Goal: Task Accomplishment & Management: Manage account settings

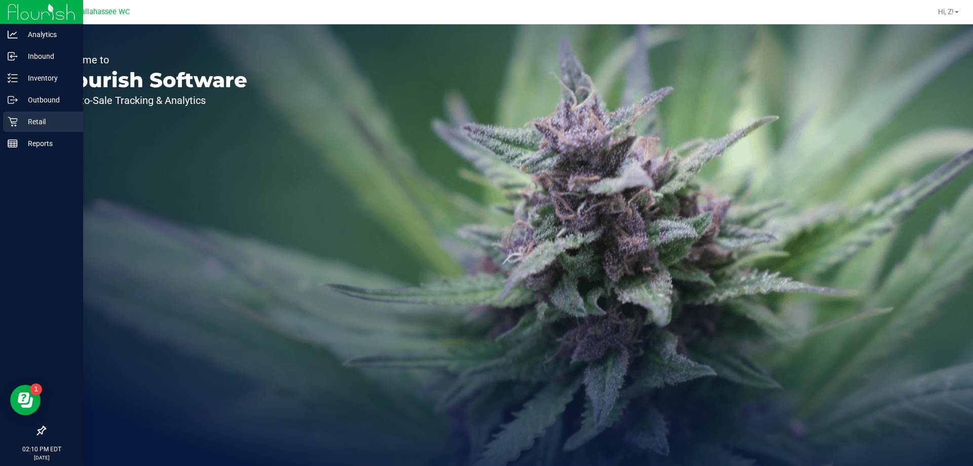
click at [28, 113] on div "Retail" at bounding box center [43, 121] width 80 height 20
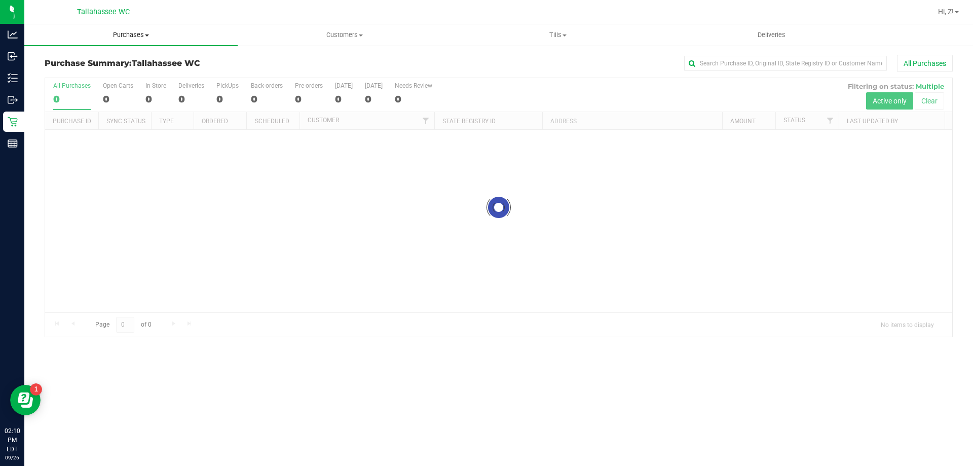
click at [137, 34] on span "Purchases" at bounding box center [130, 34] width 213 height 9
click at [58, 74] on span "Fulfillment" at bounding box center [55, 73] width 63 height 9
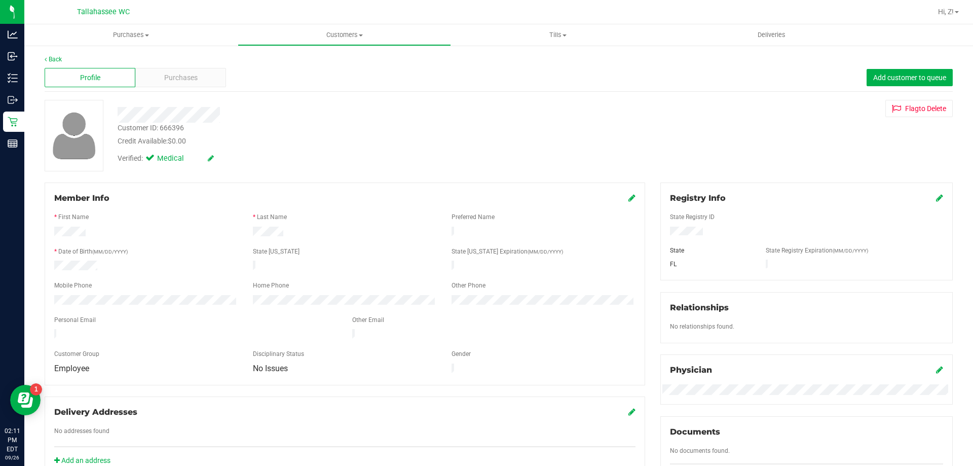
click at [62, 61] on div "Back" at bounding box center [499, 59] width 908 height 9
click at [60, 60] on link "Back" at bounding box center [53, 59] width 17 height 7
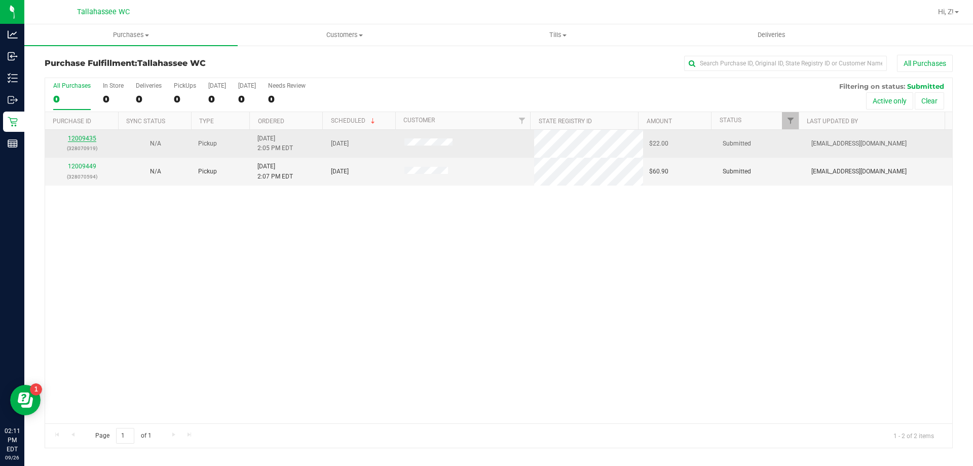
click at [81, 139] on link "12009435" at bounding box center [82, 138] width 28 height 7
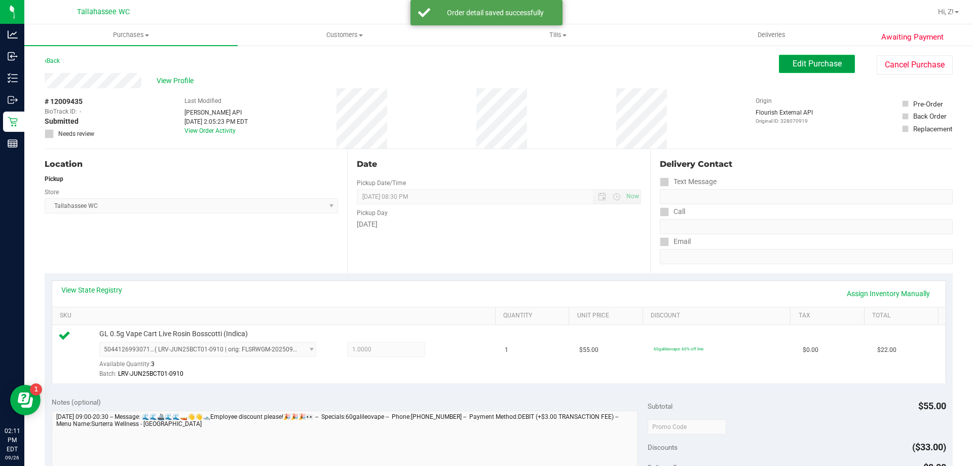
click at [803, 62] on span "Edit Purchase" at bounding box center [816, 64] width 49 height 10
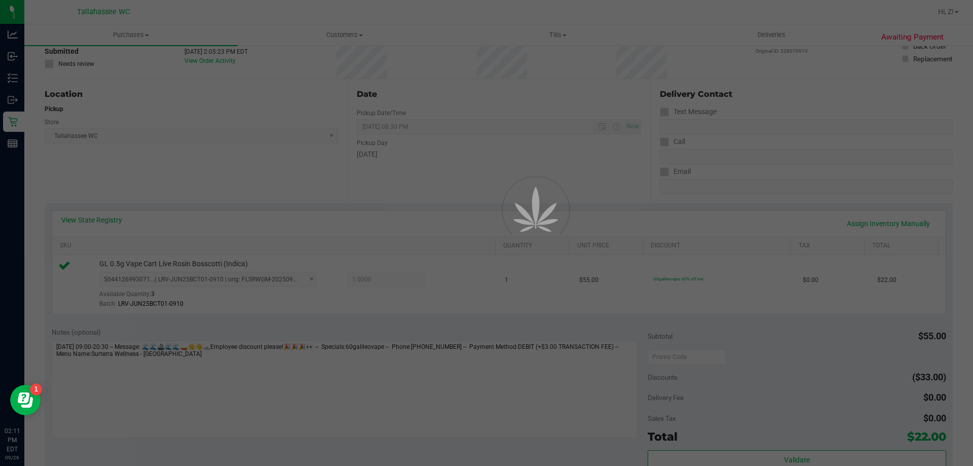
scroll to position [253, 0]
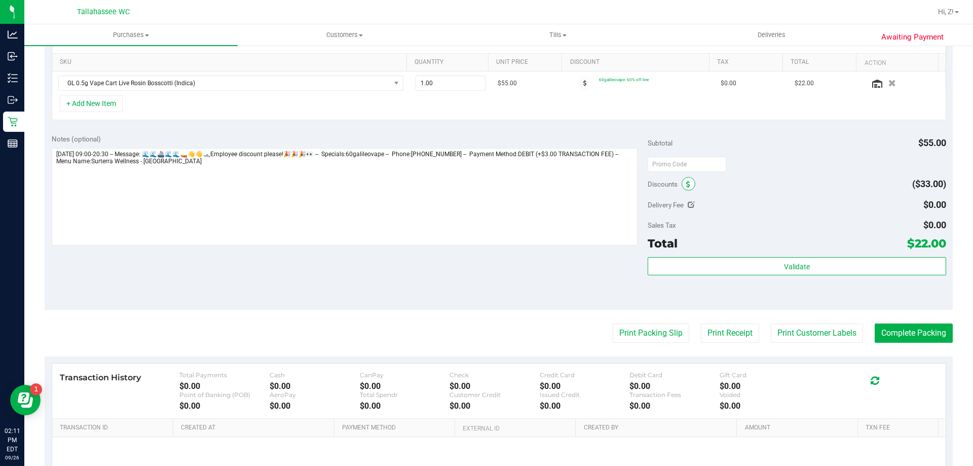
click at [686, 182] on icon at bounding box center [688, 184] width 4 height 7
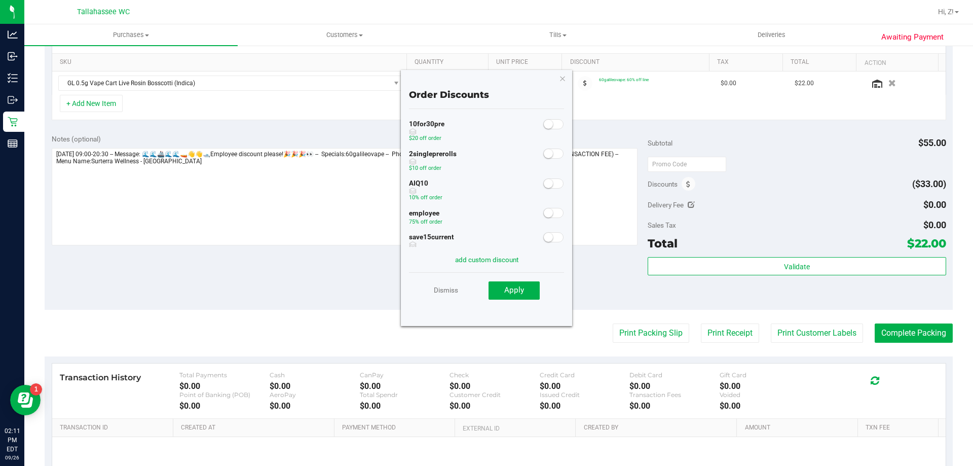
click at [544, 214] on small at bounding box center [548, 212] width 9 height 9
click at [530, 291] on button "Apply" at bounding box center [513, 290] width 51 height 18
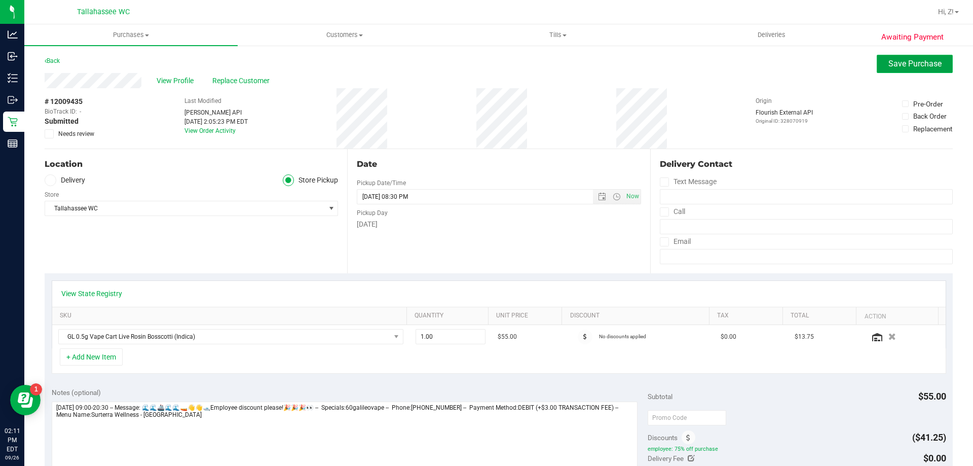
click at [941, 62] on button "Save Purchase" at bounding box center [914, 64] width 76 height 18
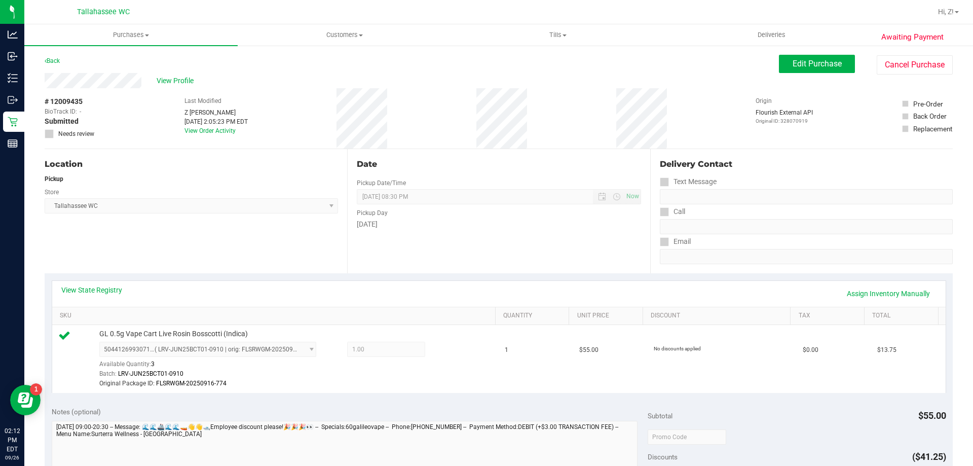
click at [174, 80] on span "View Profile" at bounding box center [177, 80] width 41 height 11
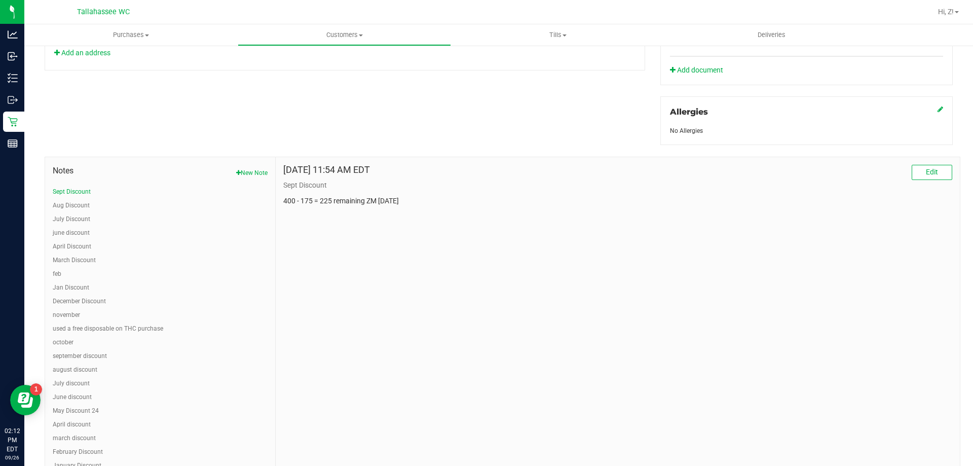
scroll to position [405, 0]
click at [915, 178] on button "Edit" at bounding box center [931, 174] width 41 height 15
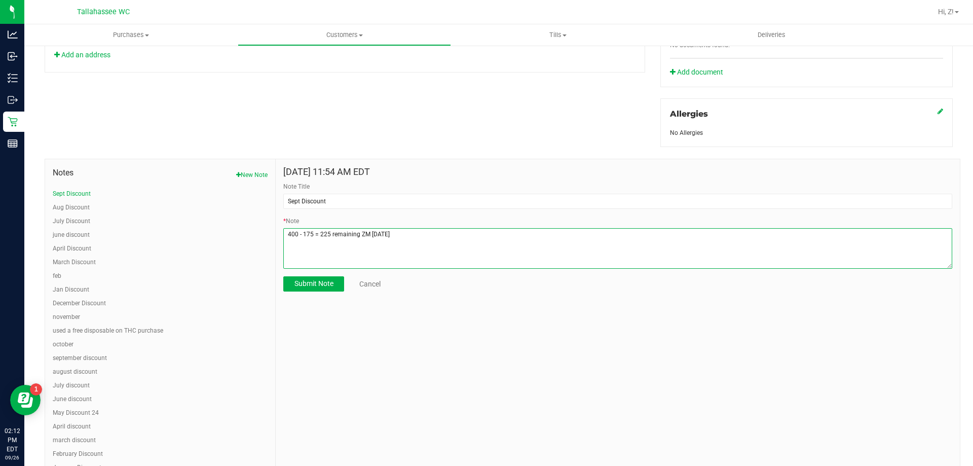
click at [407, 231] on textarea "* Note" at bounding box center [617, 248] width 669 height 41
type textarea "400 - 175 = 225 remaining ZM 9/17/25 225 - 55 = 170 remaining ZM 9/17"
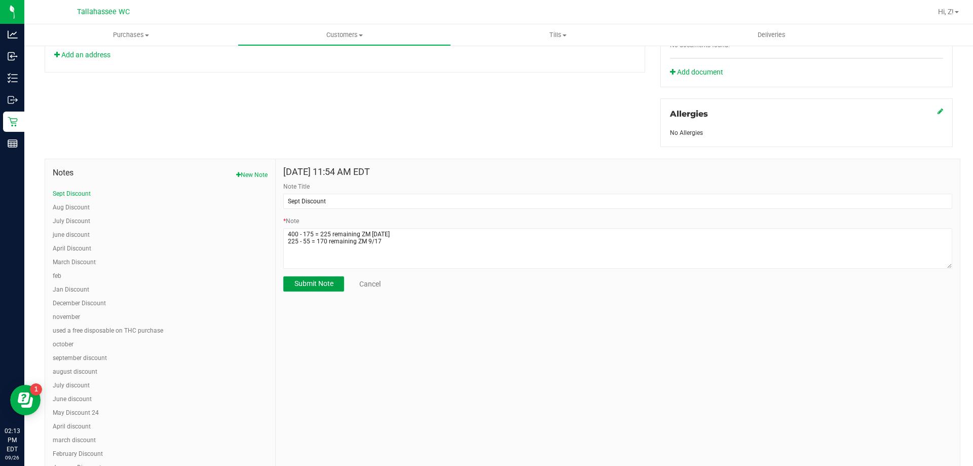
click at [326, 285] on span "Submit Note" at bounding box center [313, 283] width 39 height 8
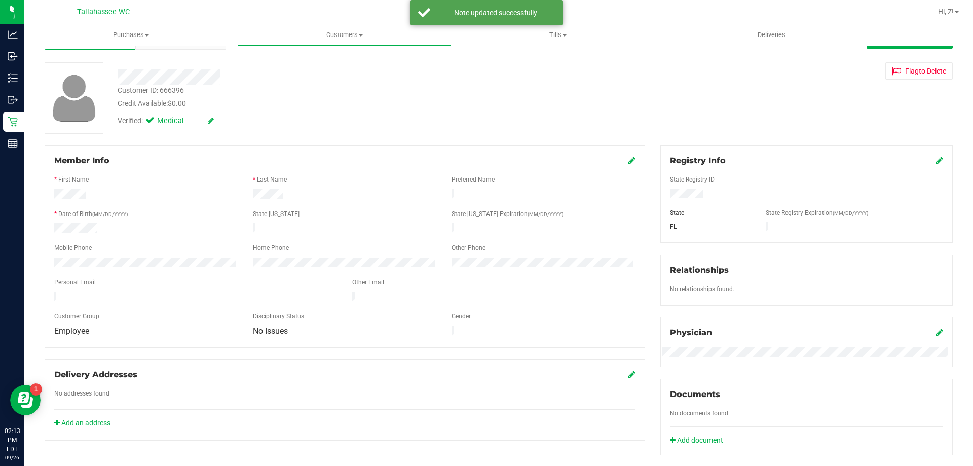
scroll to position [0, 0]
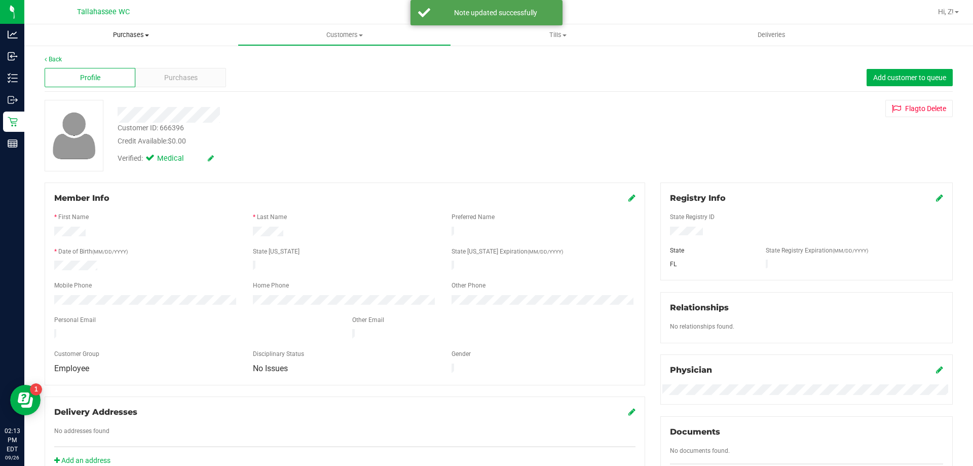
click at [144, 31] on span "Purchases" at bounding box center [130, 34] width 213 height 9
click at [83, 71] on span "Fulfillment" at bounding box center [55, 73] width 63 height 9
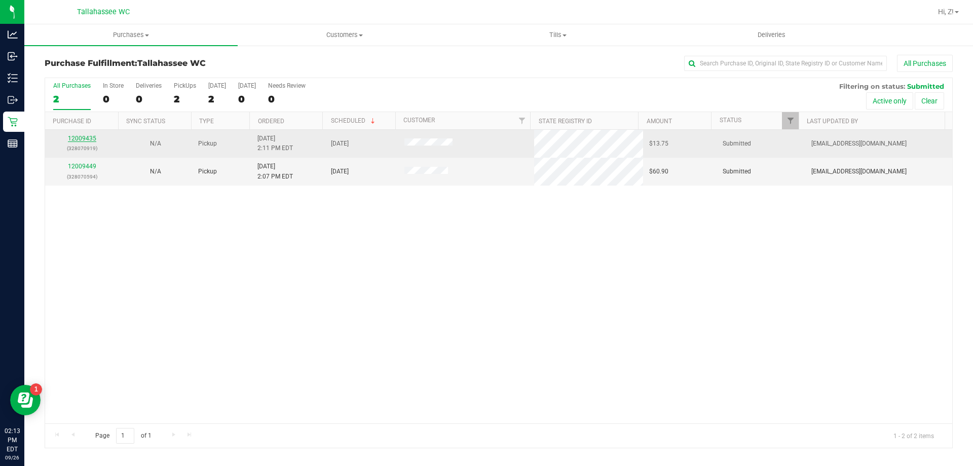
click at [84, 137] on link "12009435" at bounding box center [82, 138] width 28 height 7
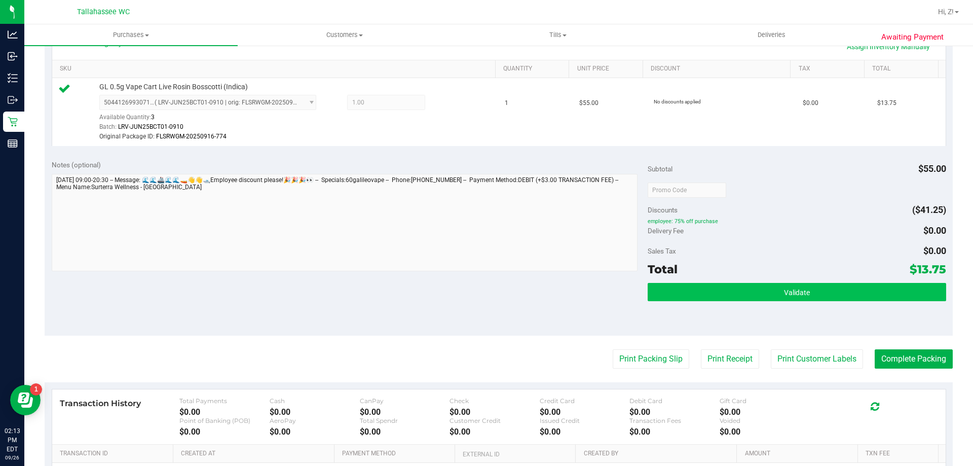
scroll to position [253, 0]
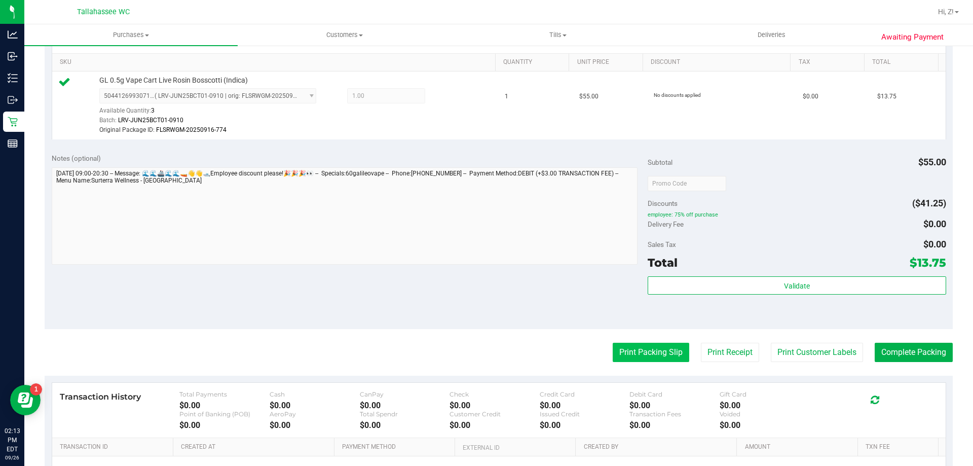
click at [622, 351] on button "Print Packing Slip" at bounding box center [651, 351] width 77 height 19
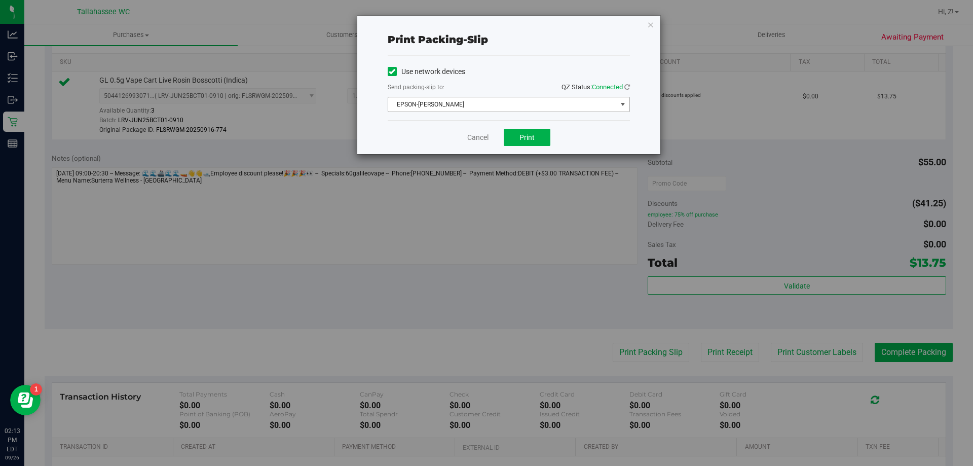
click at [499, 106] on span "EPSON-AKON" at bounding box center [502, 104] width 228 height 14
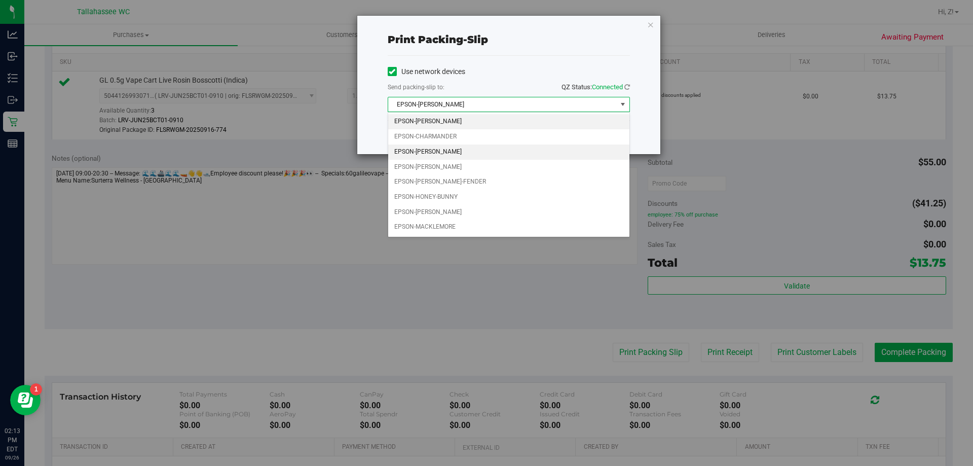
click at [448, 156] on li "EPSON-CHER" at bounding box center [508, 151] width 241 height 15
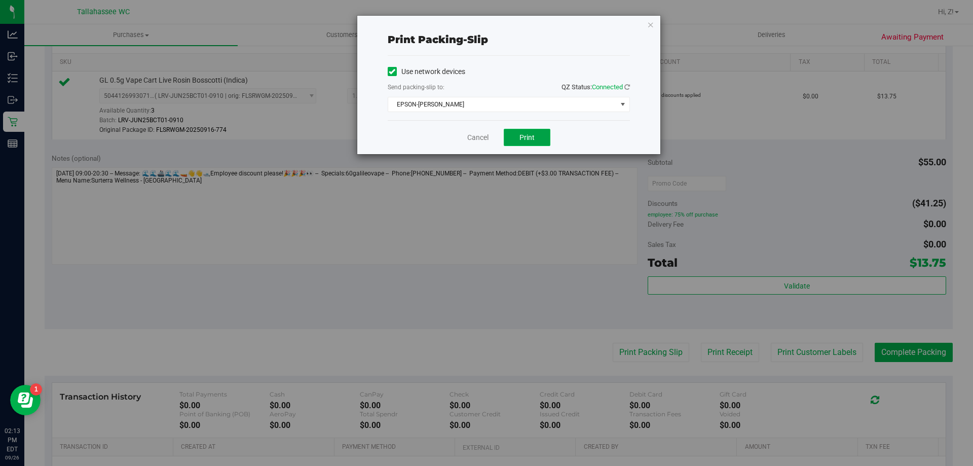
click at [532, 141] on button "Print" at bounding box center [527, 137] width 47 height 17
click at [647, 23] on icon "button" at bounding box center [650, 24] width 7 height 12
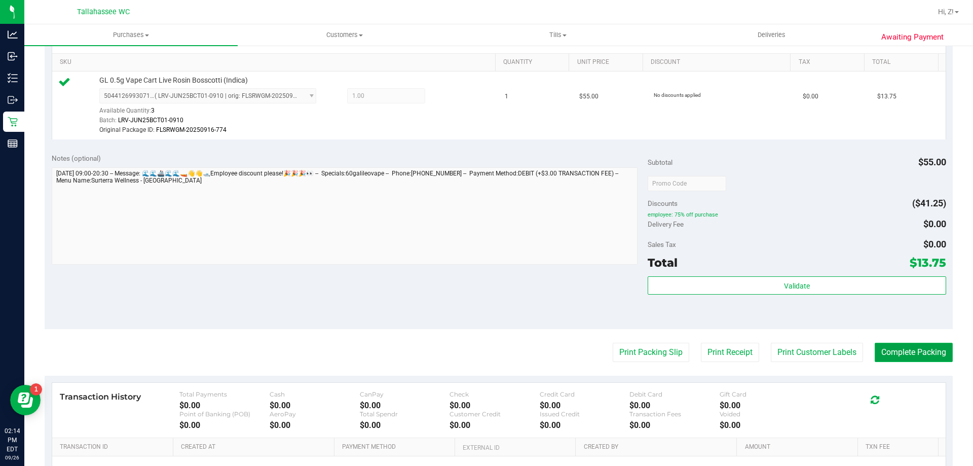
click at [908, 352] on button "Complete Packing" at bounding box center [913, 351] width 78 height 19
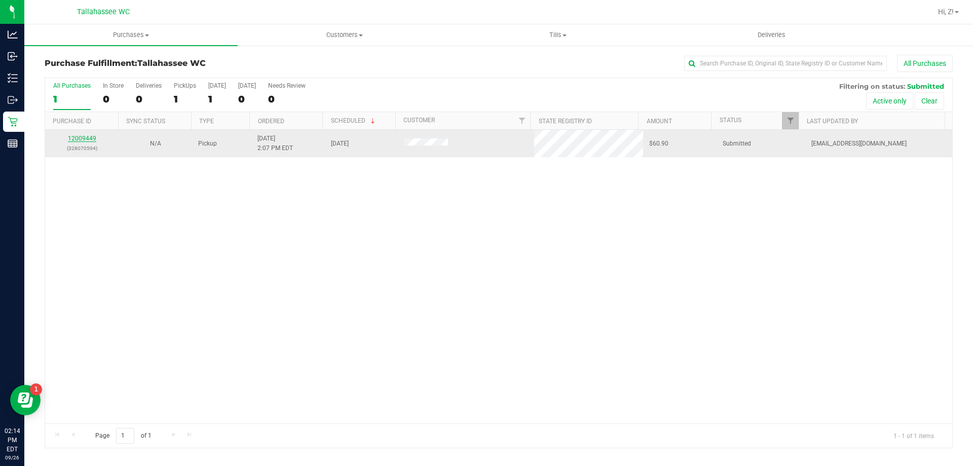
click at [84, 141] on link "12009449" at bounding box center [82, 138] width 28 height 7
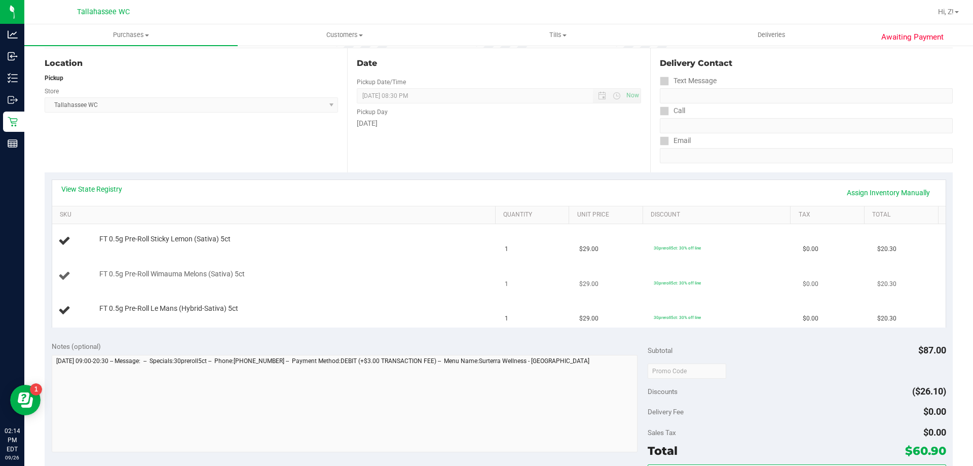
scroll to position [101, 0]
click at [90, 189] on link "View State Registry" at bounding box center [91, 188] width 61 height 10
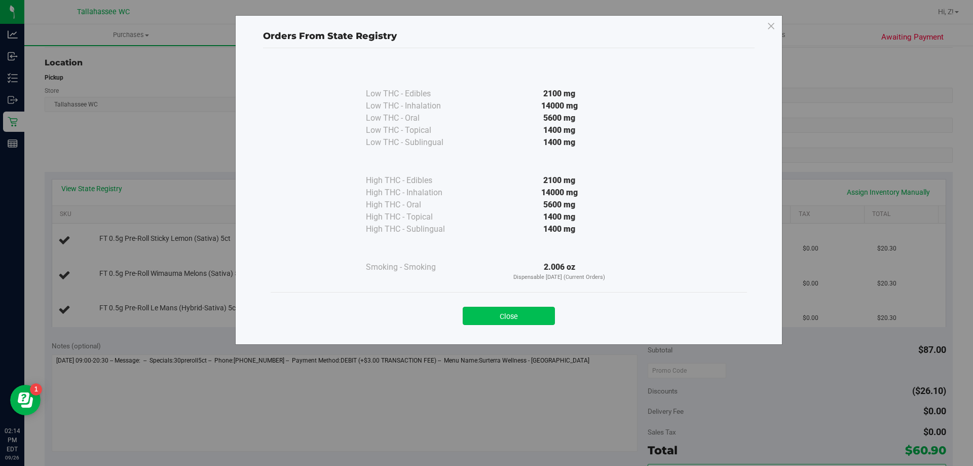
click at [520, 311] on button "Close" at bounding box center [509, 316] width 92 height 18
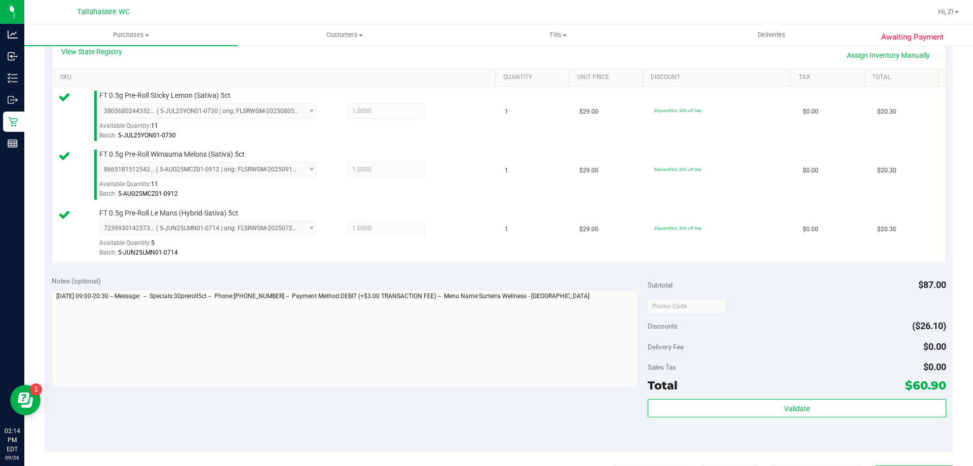
scroll to position [405, 0]
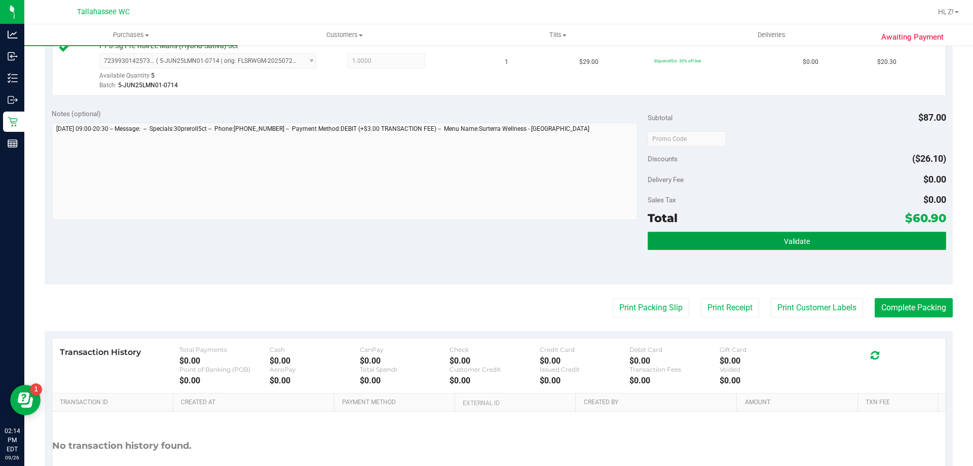
click at [808, 248] on button "Validate" at bounding box center [796, 241] width 298 height 18
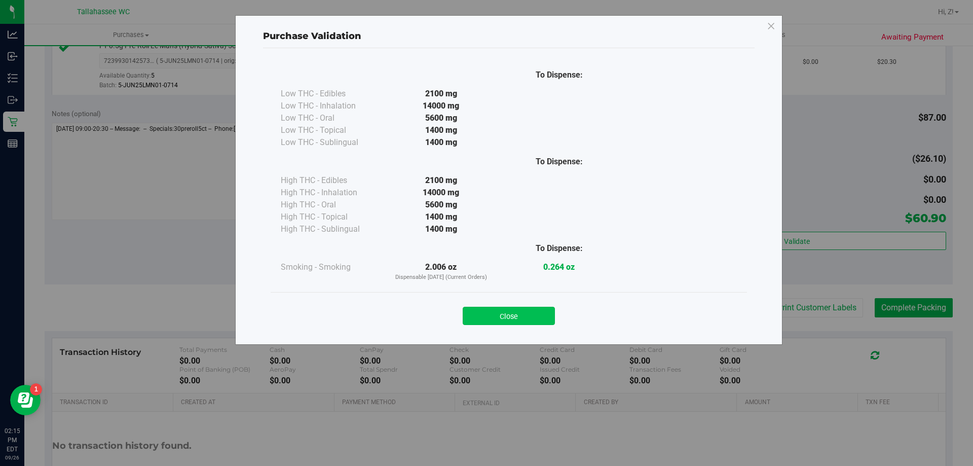
click at [539, 313] on button "Close" at bounding box center [509, 316] width 92 height 18
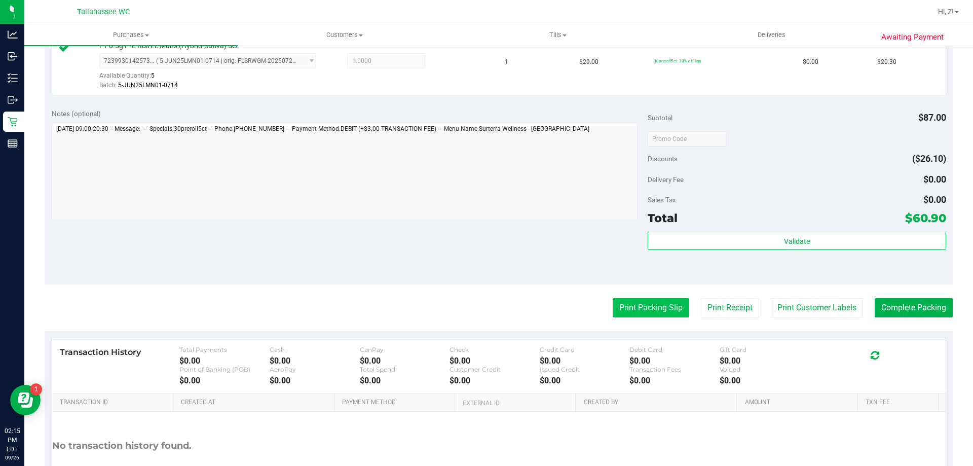
click at [618, 308] on button "Print Packing Slip" at bounding box center [651, 307] width 77 height 19
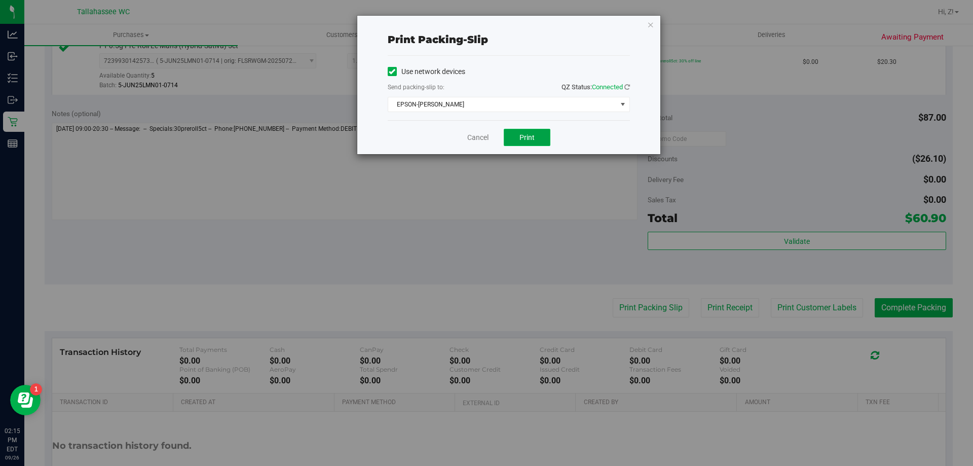
click at [524, 138] on span "Print" at bounding box center [526, 137] width 15 height 8
click at [647, 20] on icon "button" at bounding box center [650, 24] width 7 height 12
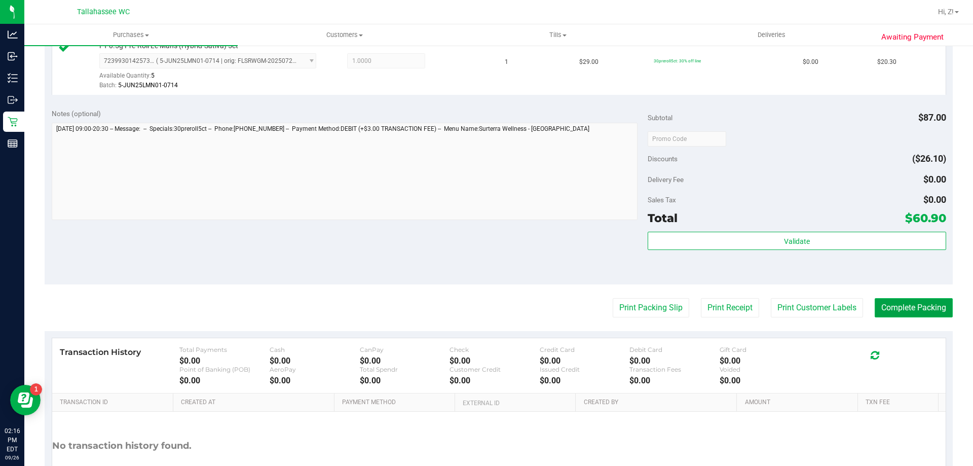
click at [928, 302] on button "Complete Packing" at bounding box center [913, 307] width 78 height 19
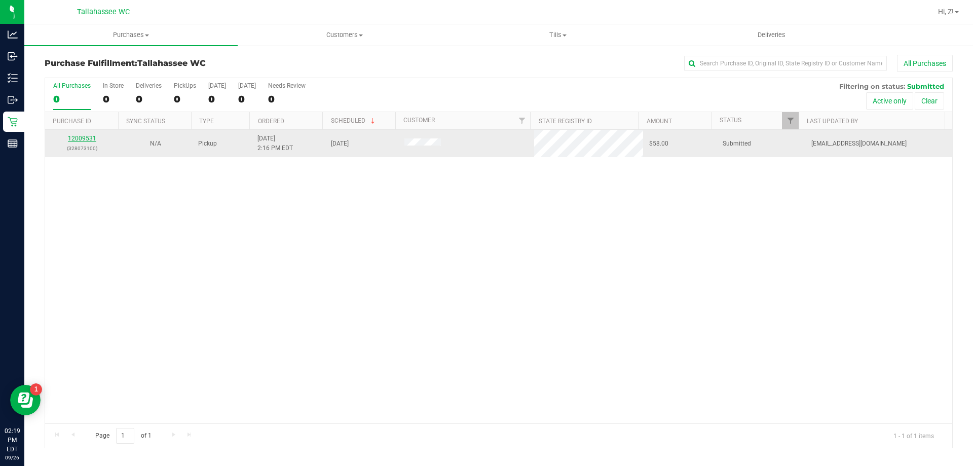
click at [90, 138] on link "12009531" at bounding box center [82, 138] width 28 height 7
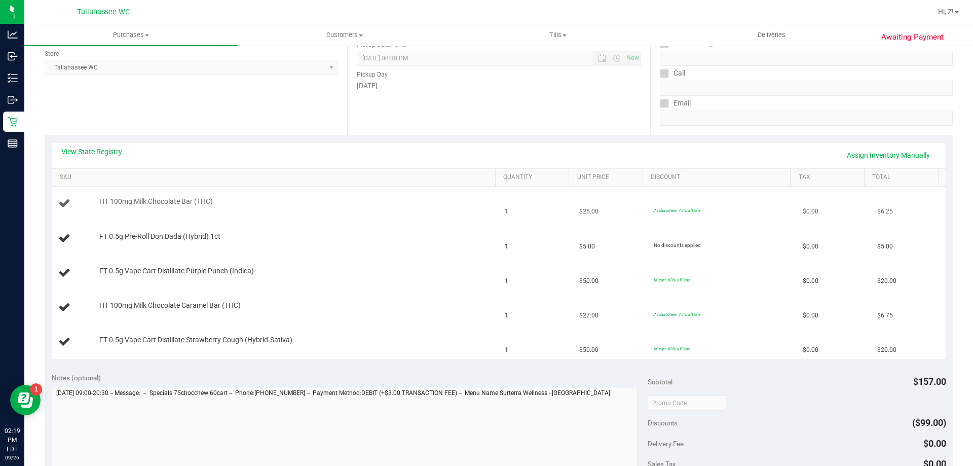
scroll to position [152, 0]
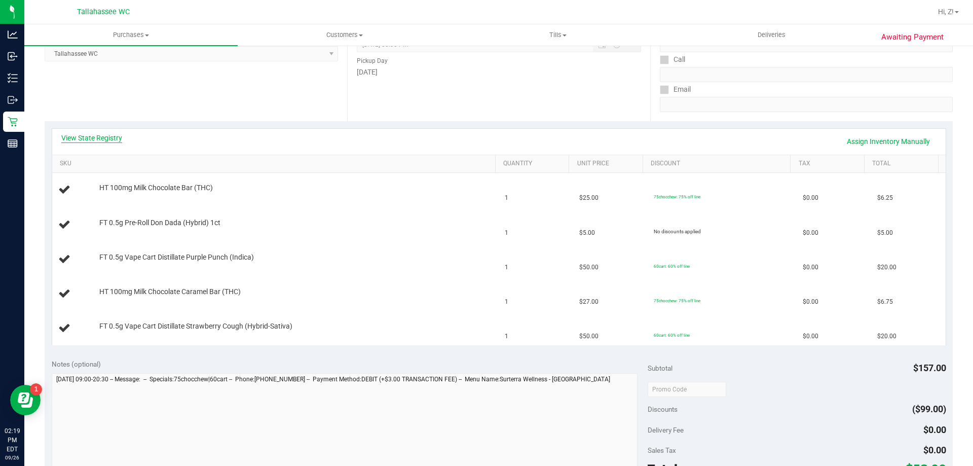
click at [110, 138] on link "View State Registry" at bounding box center [91, 138] width 61 height 10
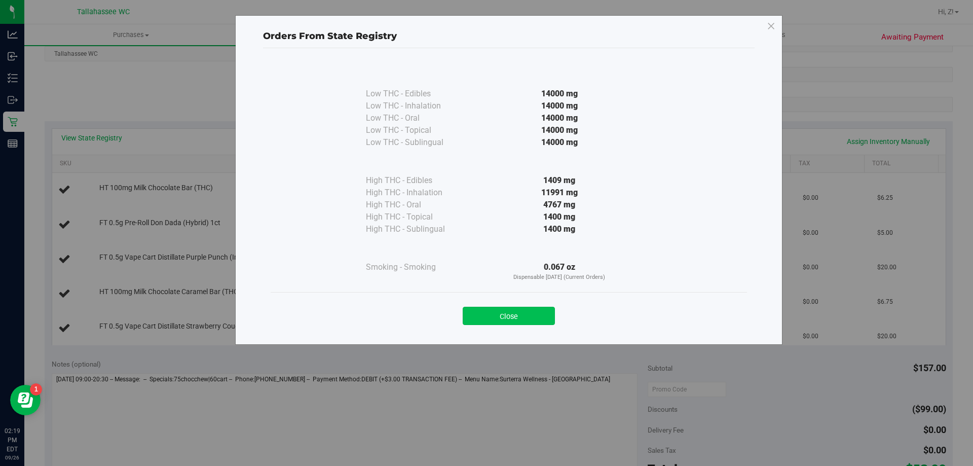
click at [524, 318] on button "Close" at bounding box center [509, 316] width 92 height 18
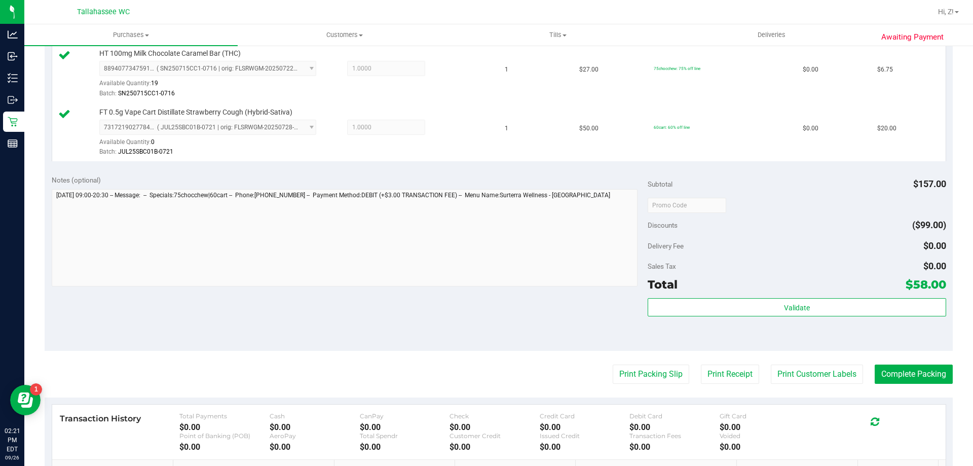
scroll to position [597, 0]
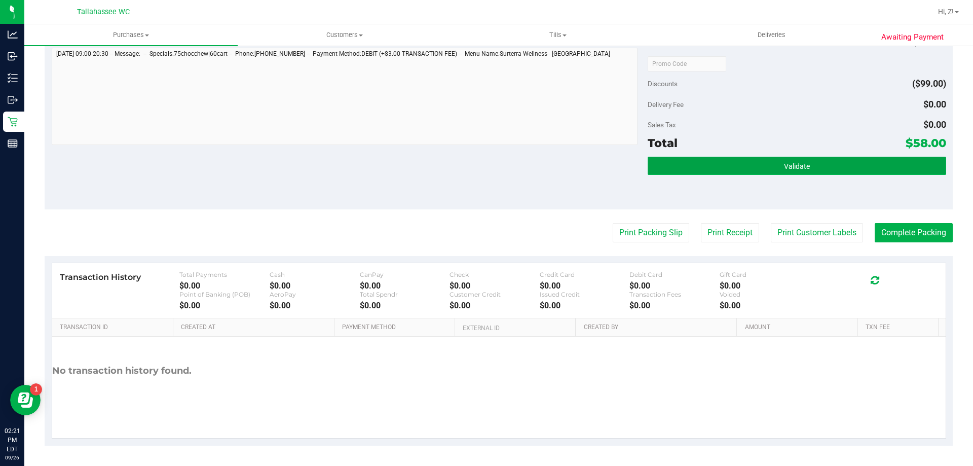
click at [788, 170] on span "Validate" at bounding box center [797, 166] width 26 height 8
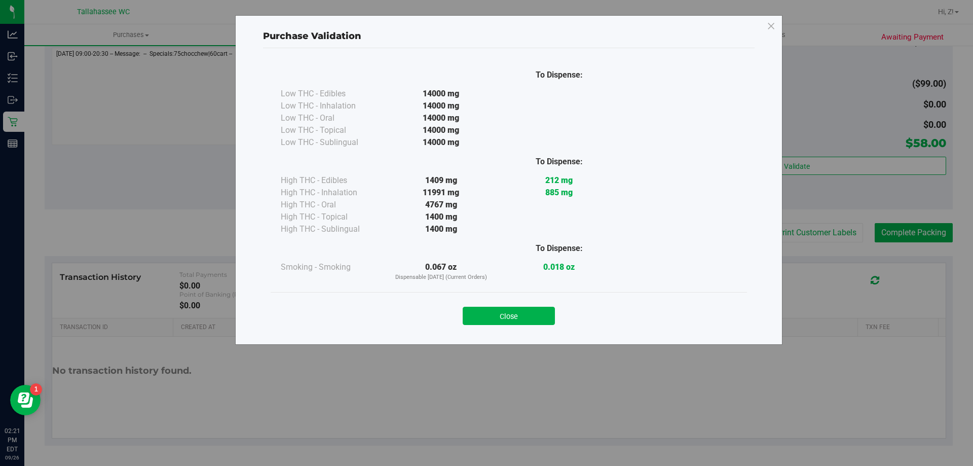
click at [535, 313] on button "Close" at bounding box center [509, 316] width 92 height 18
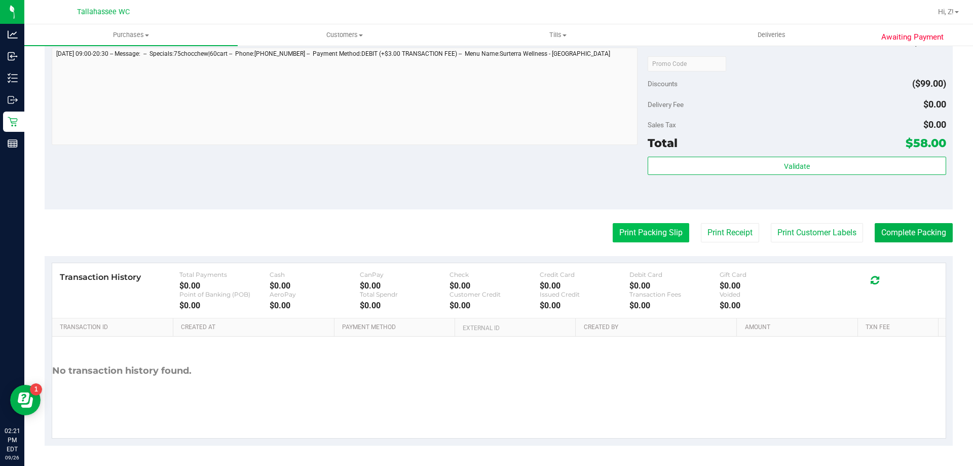
click at [654, 233] on button "Print Packing Slip" at bounding box center [651, 232] width 77 height 19
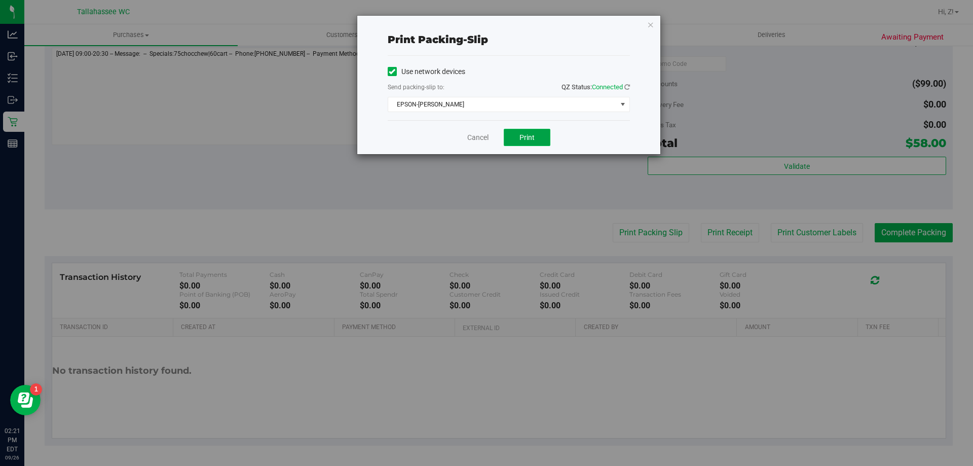
click at [524, 135] on span "Print" at bounding box center [526, 137] width 15 height 8
click at [645, 26] on div "Print packing-slip Use network devices Send packing-slip to: QZ Status: Connect…" at bounding box center [508, 85] width 303 height 138
click at [649, 24] on icon "button" at bounding box center [650, 24] width 7 height 12
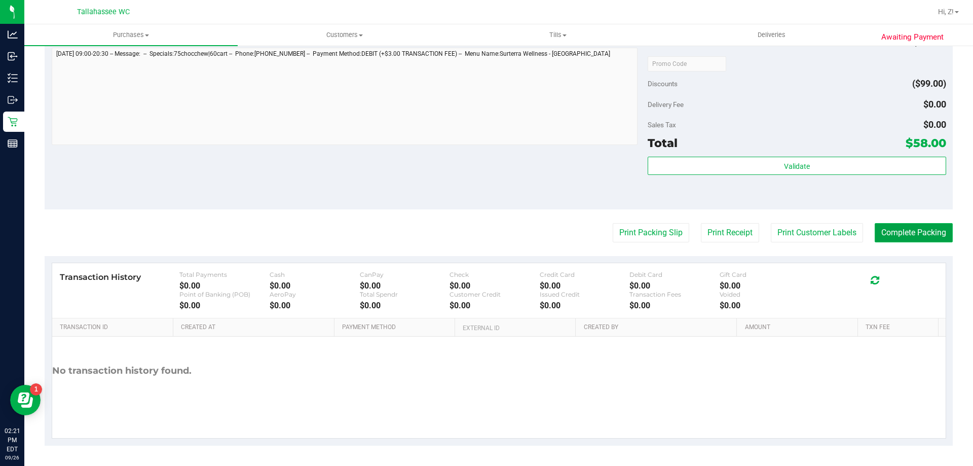
click at [926, 239] on button "Complete Packing" at bounding box center [913, 232] width 78 height 19
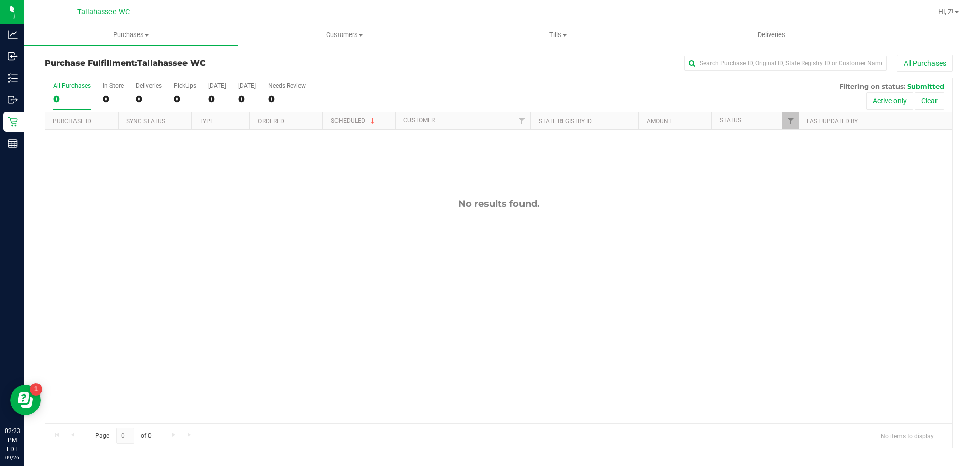
click at [266, 277] on div "No results found." at bounding box center [498, 311] width 907 height 362
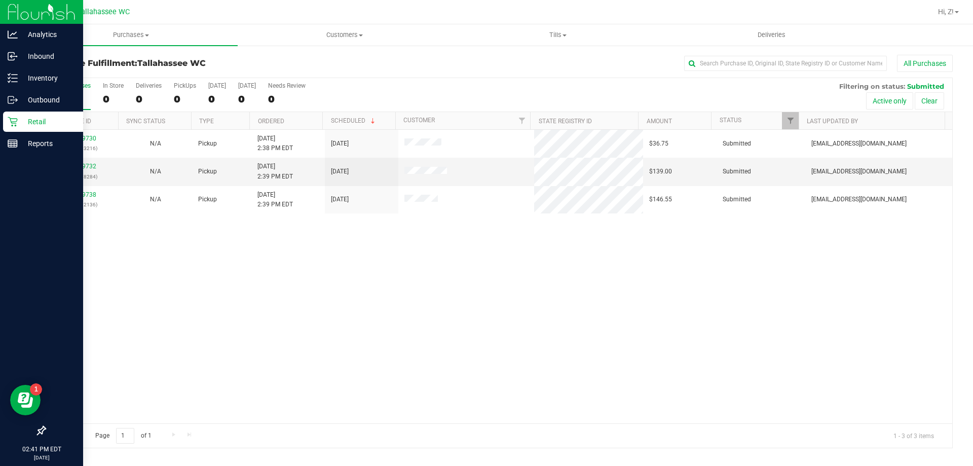
click at [26, 118] on p "Retail" at bounding box center [48, 122] width 61 height 12
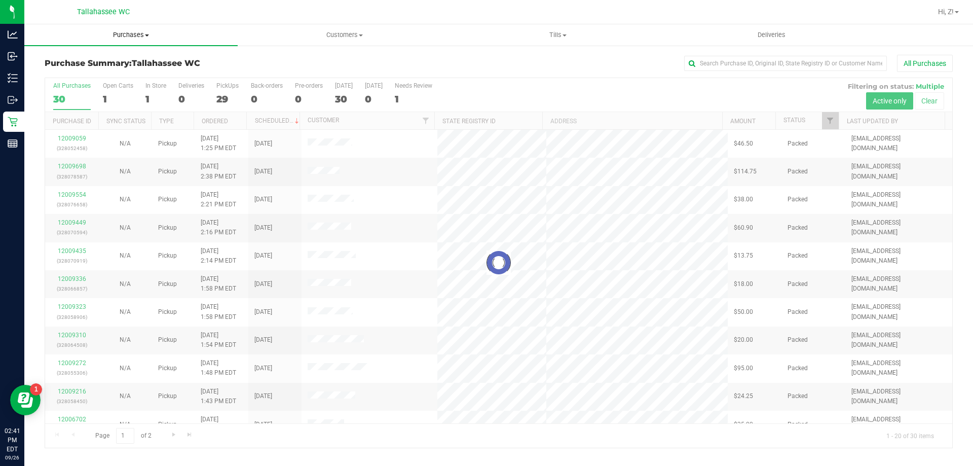
click at [111, 32] on span "Purchases" at bounding box center [130, 34] width 213 height 9
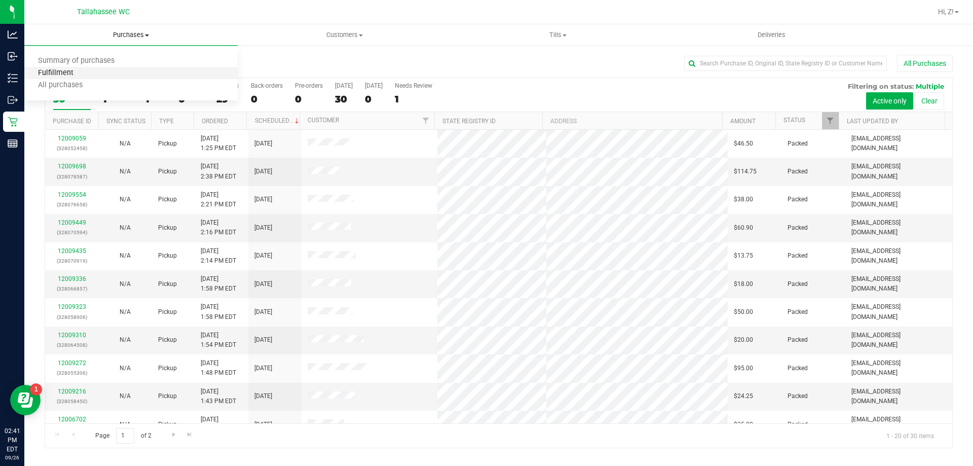
click at [77, 75] on span "Fulfillment" at bounding box center [55, 73] width 63 height 9
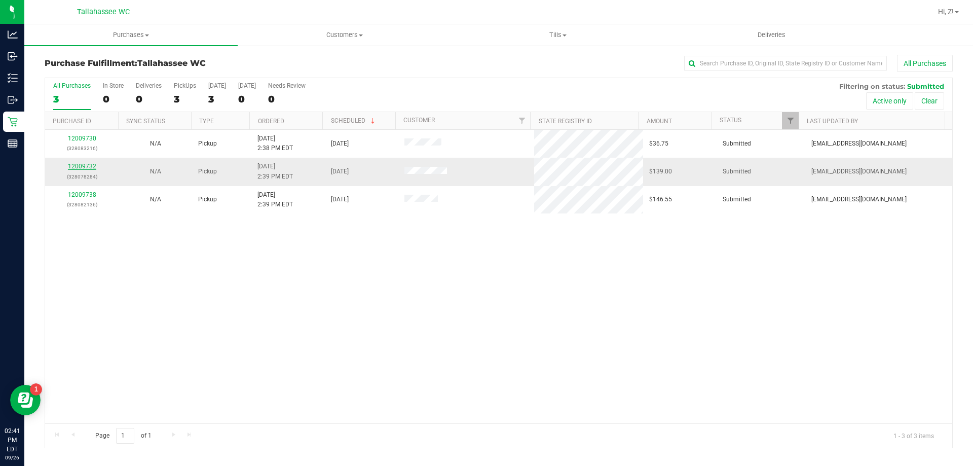
click at [81, 165] on link "12009732" at bounding box center [82, 166] width 28 height 7
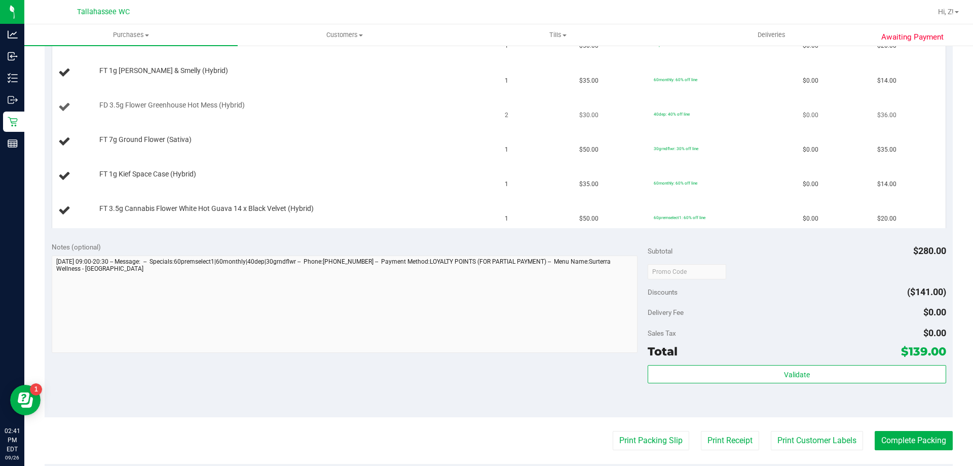
scroll to position [203, 0]
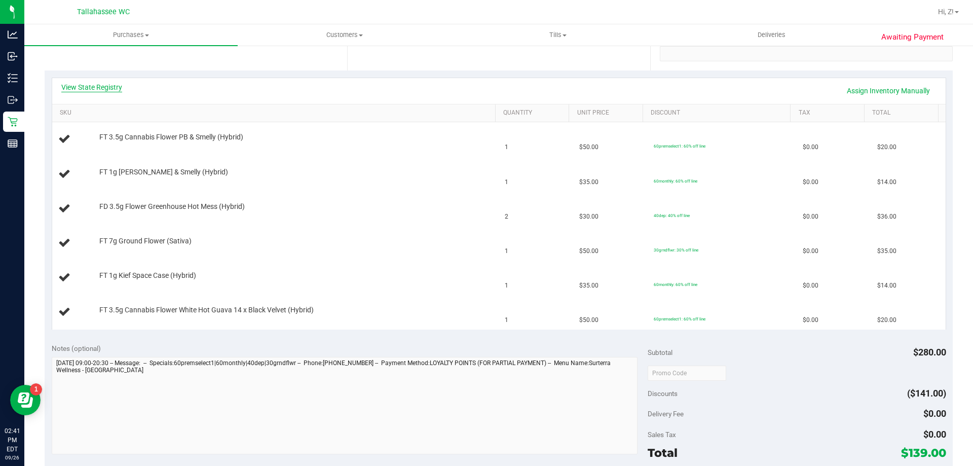
click at [79, 87] on link "View State Registry" at bounding box center [91, 87] width 61 height 10
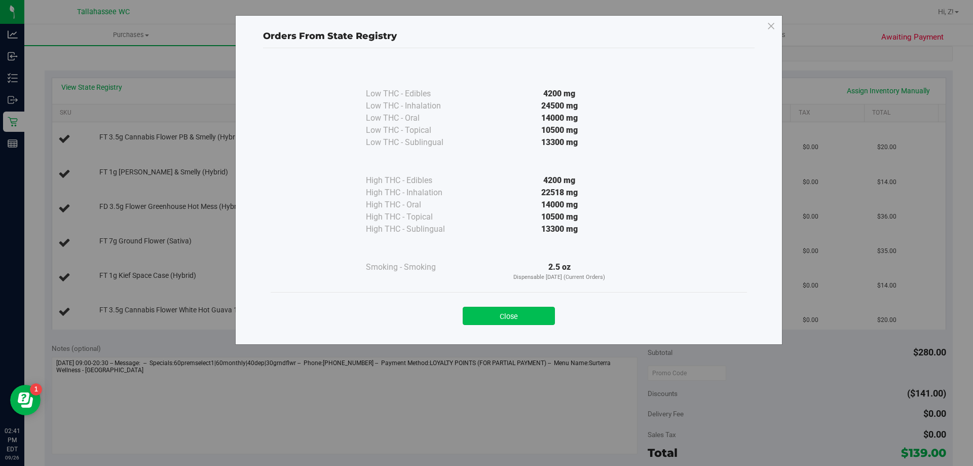
click at [547, 309] on button "Close" at bounding box center [509, 316] width 92 height 18
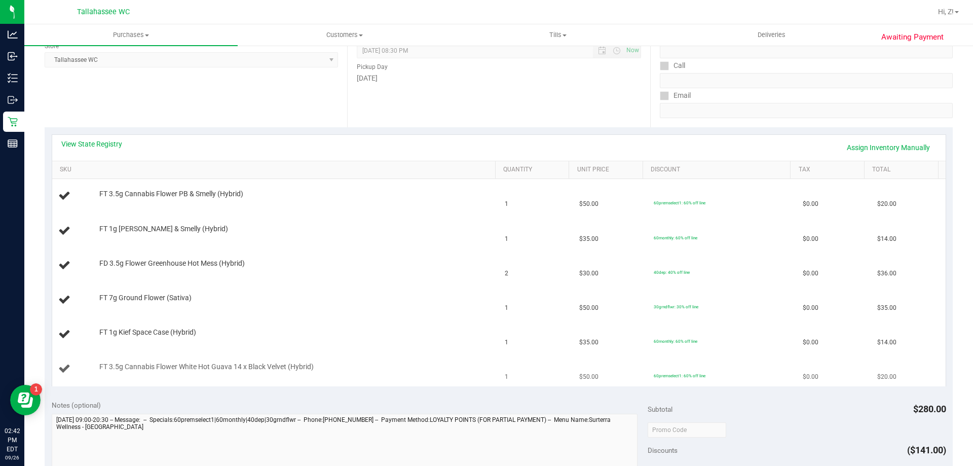
scroll to position [0, 0]
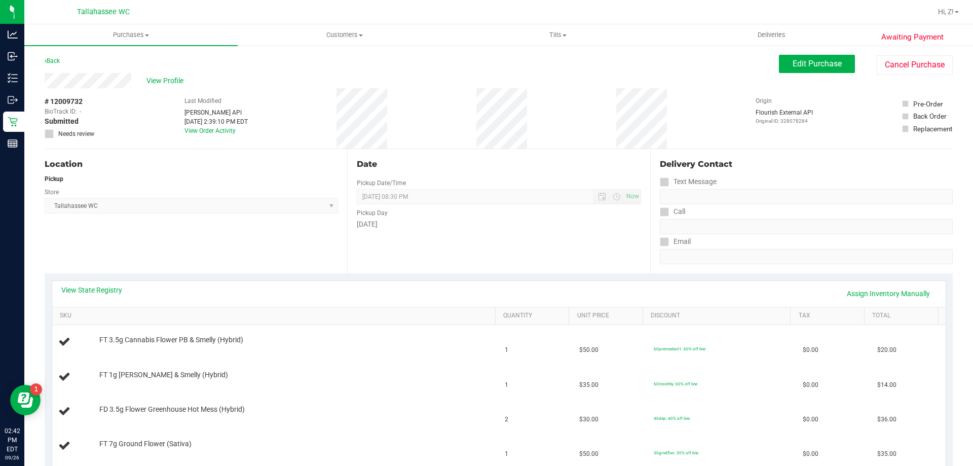
click at [495, 315] on th "Quantity" at bounding box center [532, 316] width 74 height 18
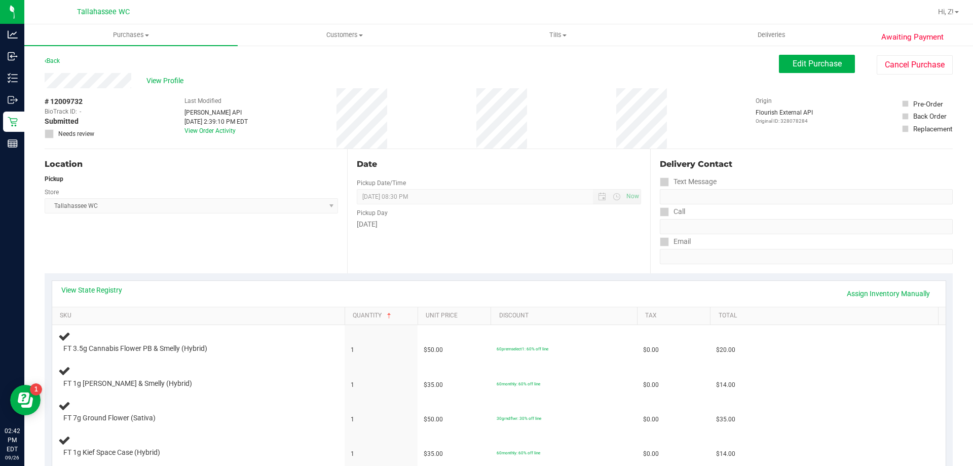
drag, startPoint x: 492, startPoint y: 312, endPoint x: 344, endPoint y: 313, distance: 147.9
click at [344, 313] on div "SKU Quantity Unit Price Discount Tax Total" at bounding box center [495, 316] width 886 height 18
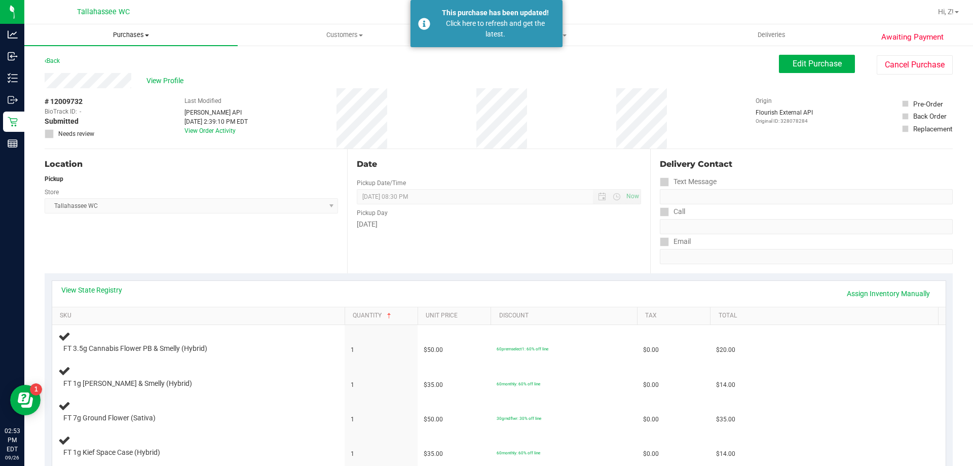
click at [131, 35] on span "Purchases" at bounding box center [130, 34] width 213 height 9
click at [82, 69] on span "Fulfillment" at bounding box center [55, 73] width 63 height 9
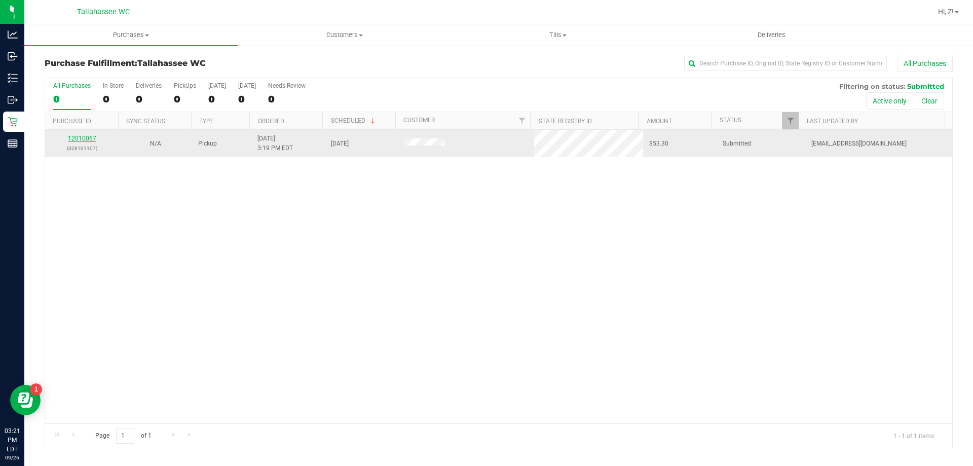
click at [79, 138] on link "12010067" at bounding box center [82, 138] width 28 height 7
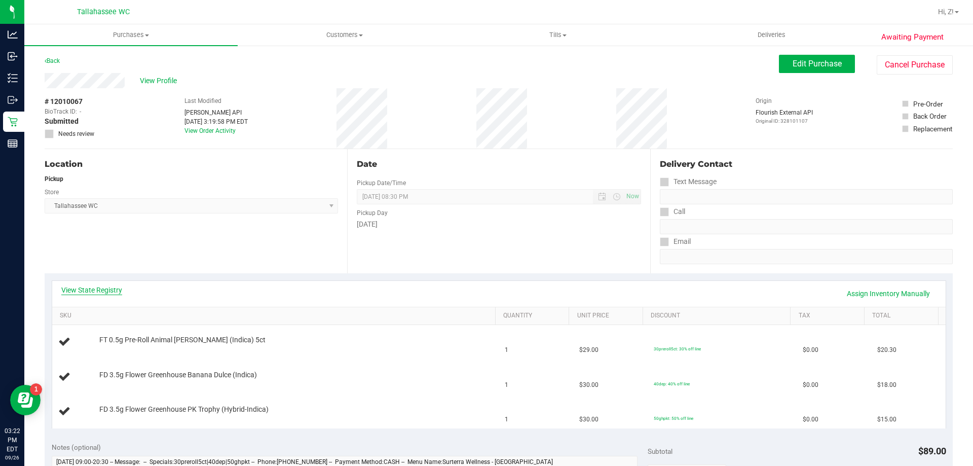
click at [93, 287] on link "View State Registry" at bounding box center [91, 290] width 61 height 10
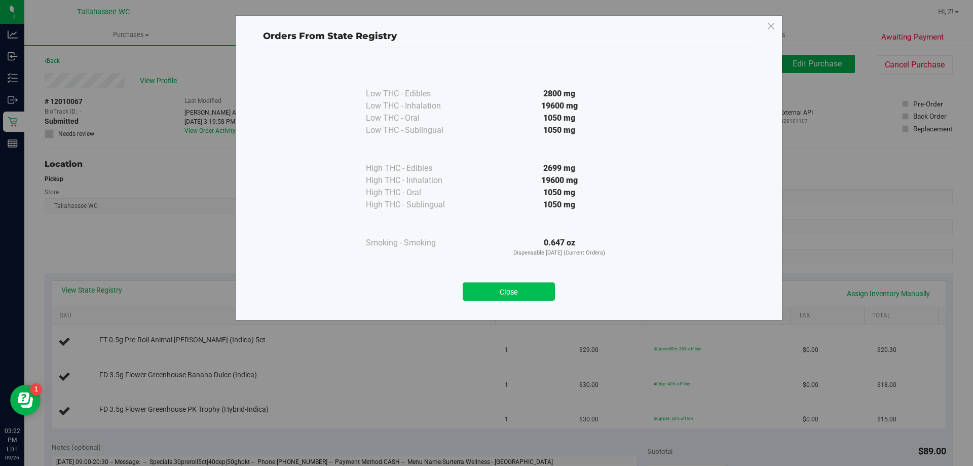
click at [530, 290] on button "Close" at bounding box center [509, 291] width 92 height 18
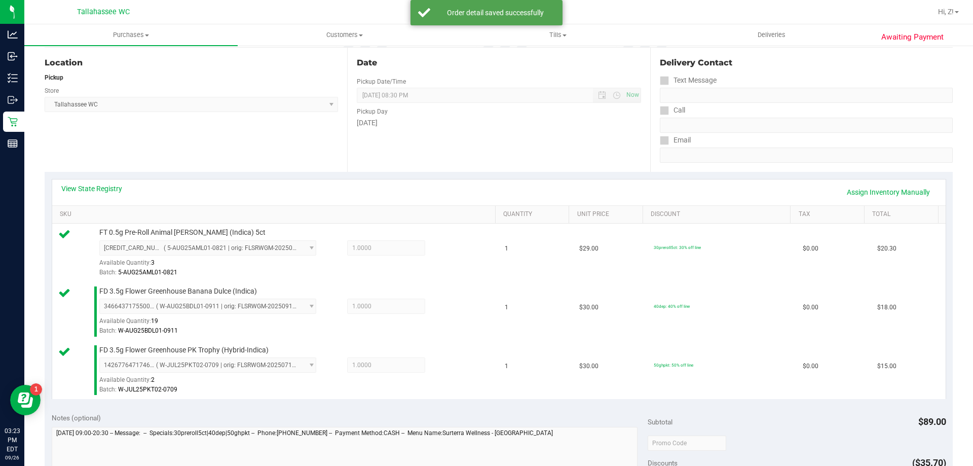
scroll to position [253, 0]
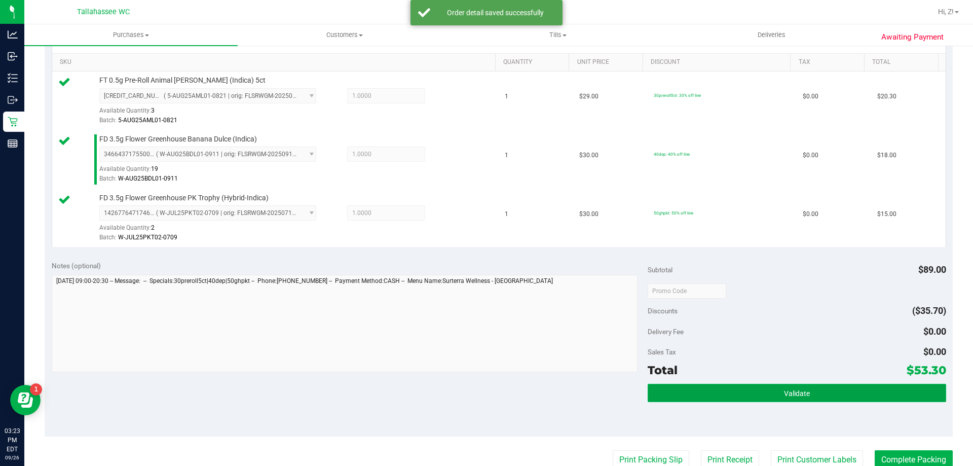
click at [776, 389] on button "Validate" at bounding box center [796, 393] width 298 height 18
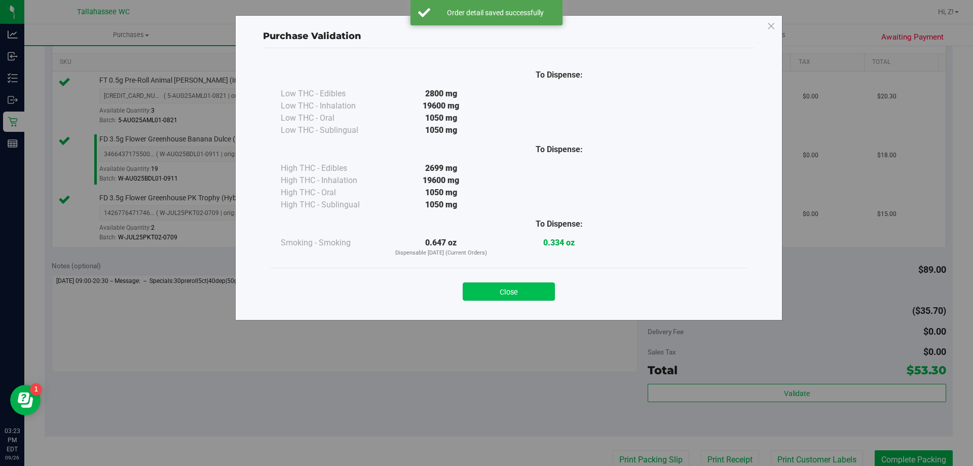
click at [512, 285] on button "Close" at bounding box center [509, 291] width 92 height 18
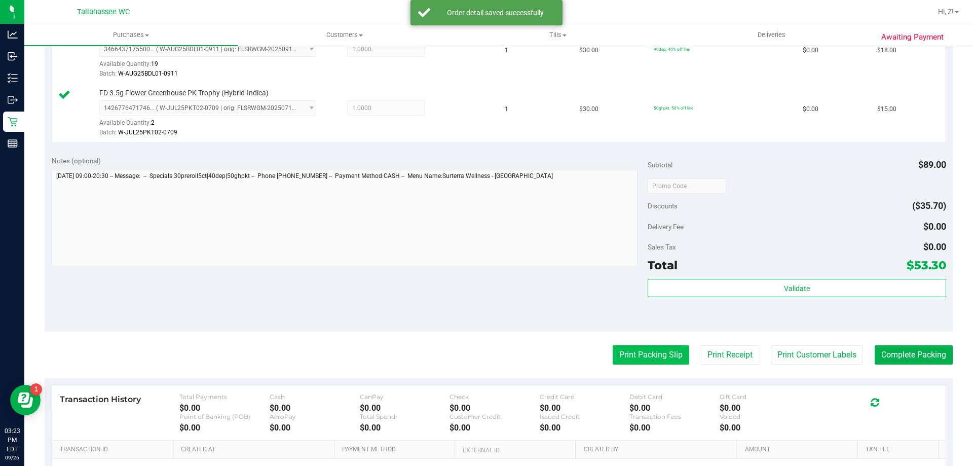
scroll to position [480, 0]
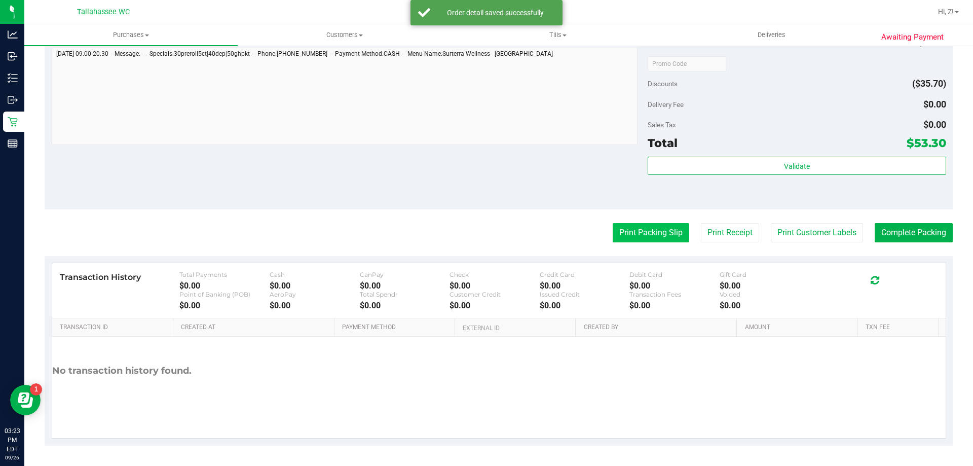
click at [637, 234] on button "Print Packing Slip" at bounding box center [651, 232] width 77 height 19
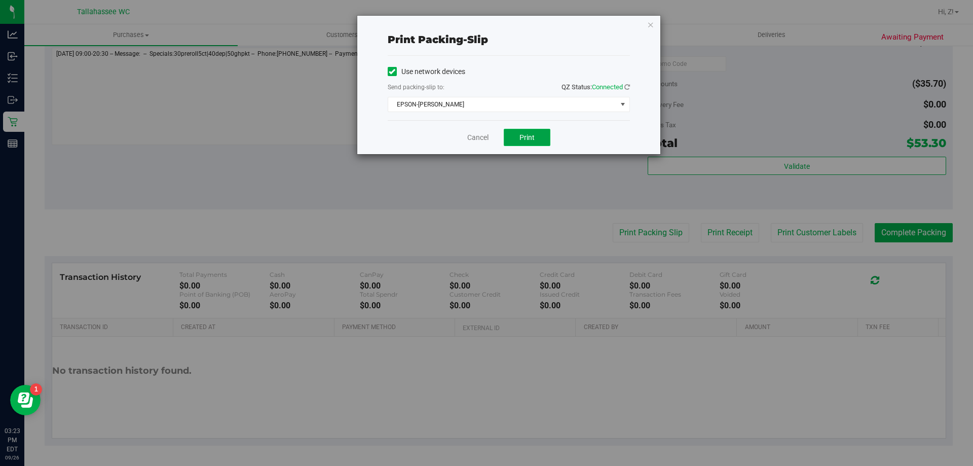
click at [538, 139] on button "Print" at bounding box center [527, 137] width 47 height 17
click at [647, 28] on icon "button" at bounding box center [650, 24] width 7 height 12
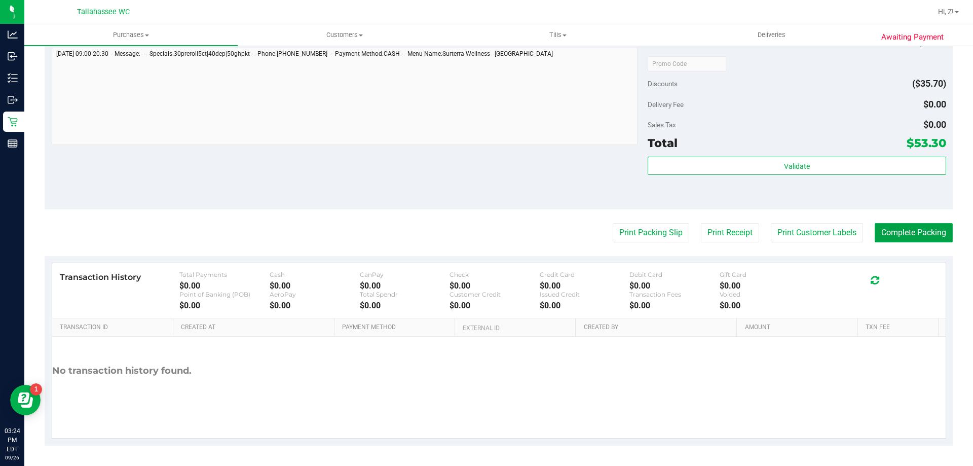
click at [894, 228] on button "Complete Packing" at bounding box center [913, 232] width 78 height 19
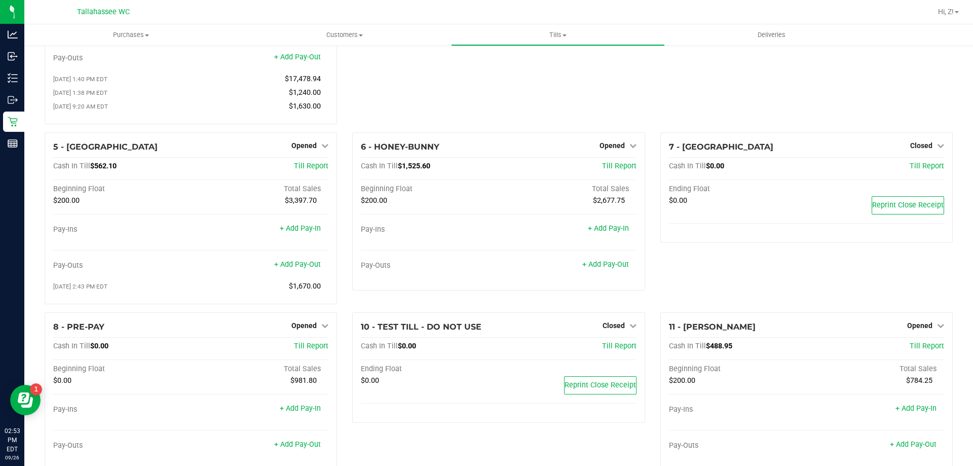
scroll to position [152, 0]
